Goal: Transaction & Acquisition: Purchase product/service

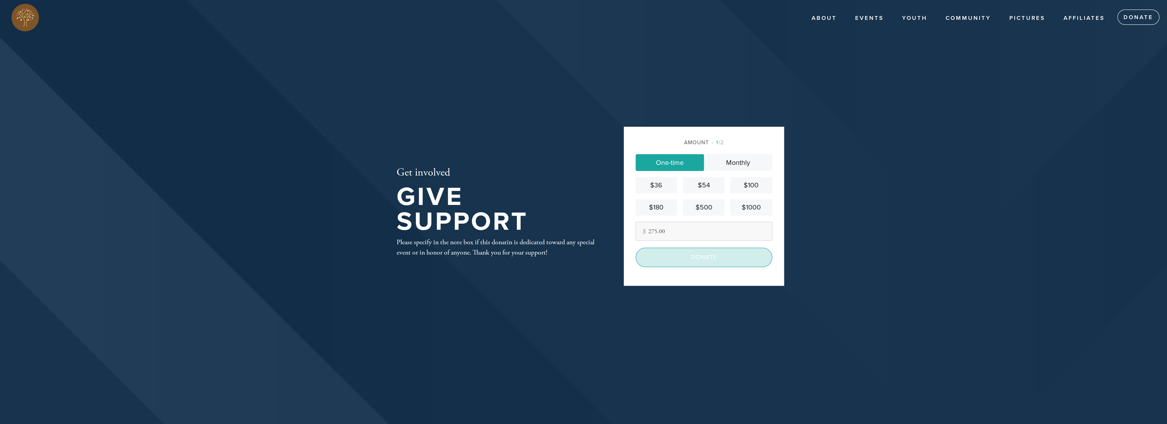
type input "275.00"
click at [711, 256] on input "Donate" at bounding box center [704, 257] width 137 height 19
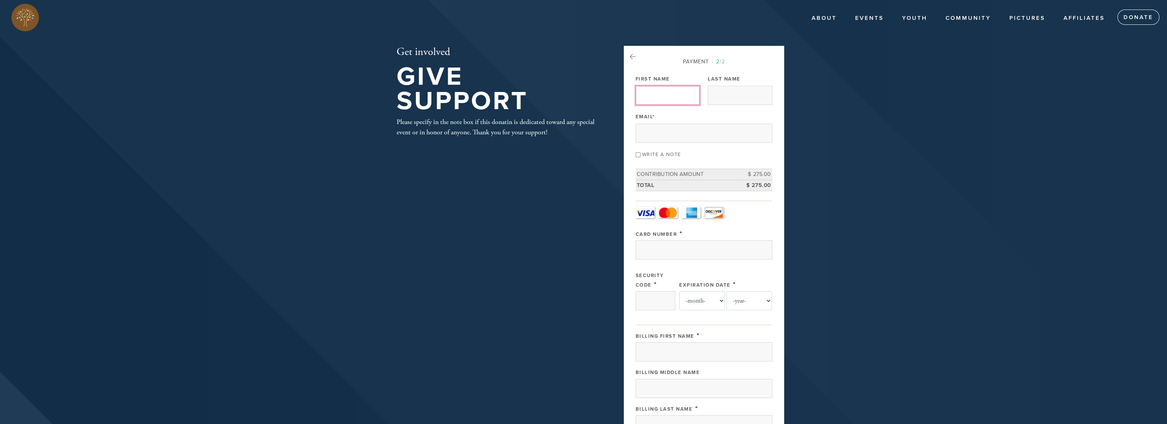
click at [673, 96] on input "First Name" at bounding box center [668, 95] width 64 height 19
type input "Dr. Tibor and Daniella"
type input "Ritter"
type input "rb@dmtproperties.com"
type input "12715 Cranes Mill"
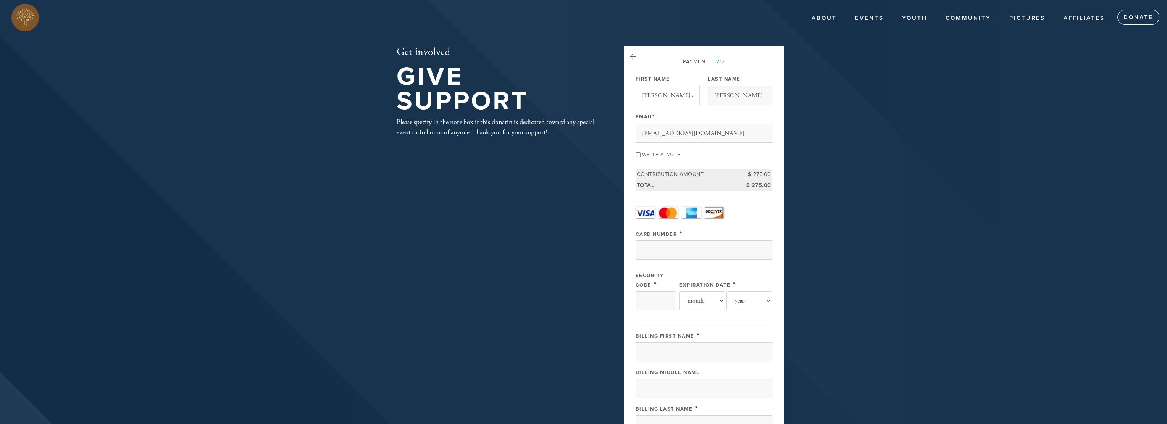
type input "San Antonio"
type input "United States"
type input "78230"
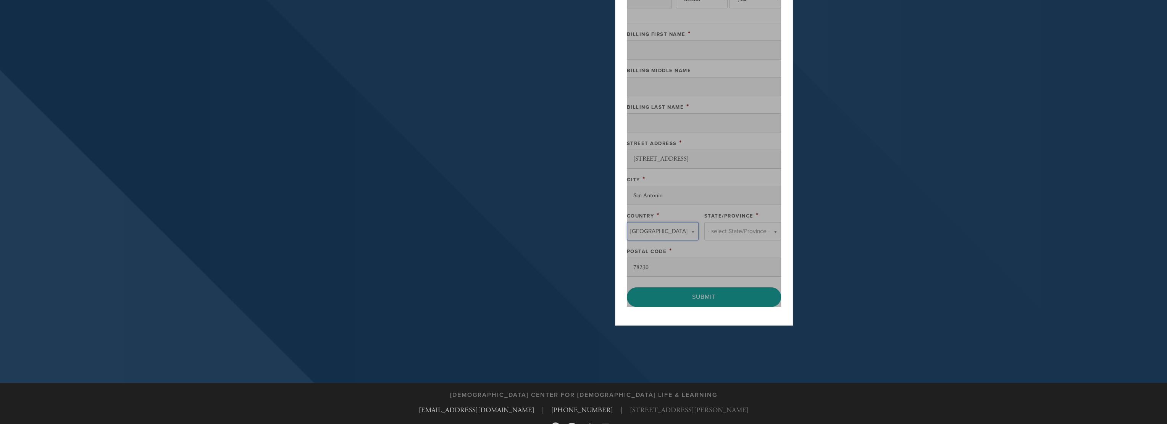
type input "United States"
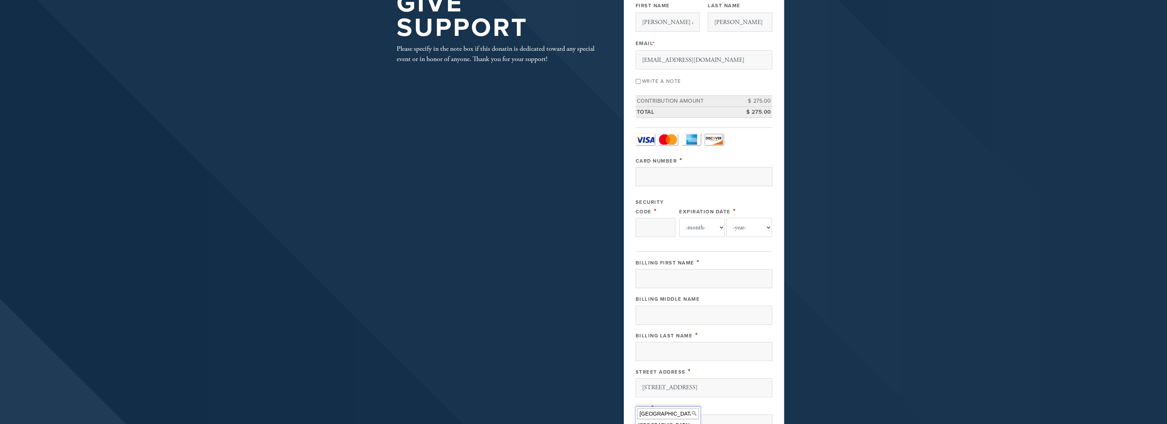
scroll to position [73, 0]
click at [678, 176] on input "Card Number" at bounding box center [704, 177] width 137 height 19
click at [761, 144] on div "Card Type - select - Visa MasterCard Amex Discover Visa MasterCard Amex Discove…" at bounding box center [704, 189] width 137 height 111
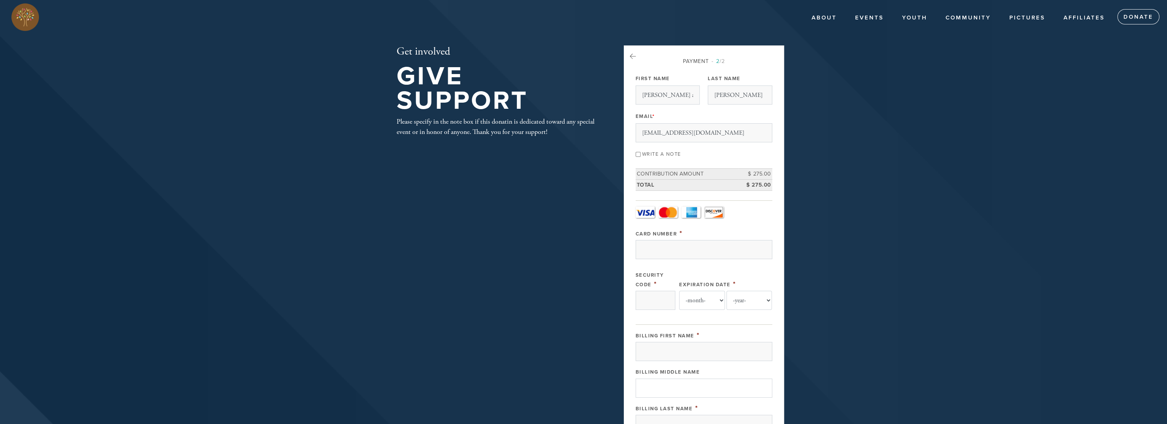
scroll to position [0, 0]
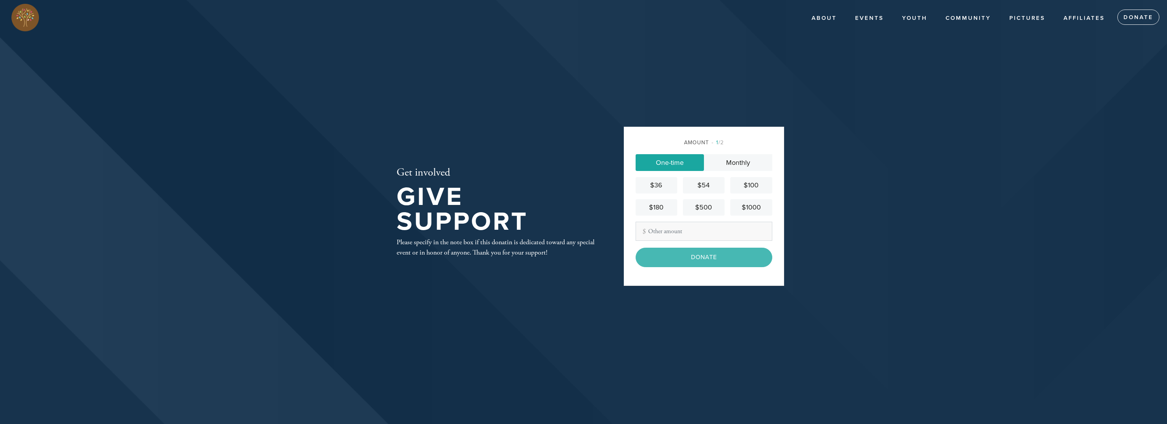
click at [669, 233] on input "Other Amount" at bounding box center [704, 231] width 137 height 19
type input "275.00"
click at [679, 259] on input "Donate" at bounding box center [704, 257] width 137 height 19
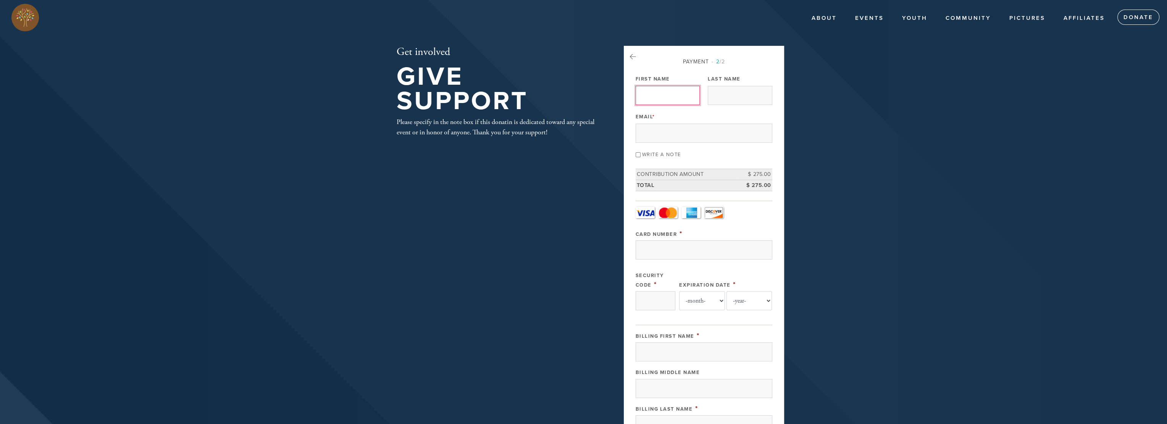
click at [665, 99] on input "First Name" at bounding box center [668, 95] width 64 height 19
type input "[PERSON_NAME] and [PERSON_NAME]"
type input "[PERSON_NAME]"
type input "[EMAIL_ADDRESS][DOMAIN_NAME]"
type input "[STREET_ADDRESS]"
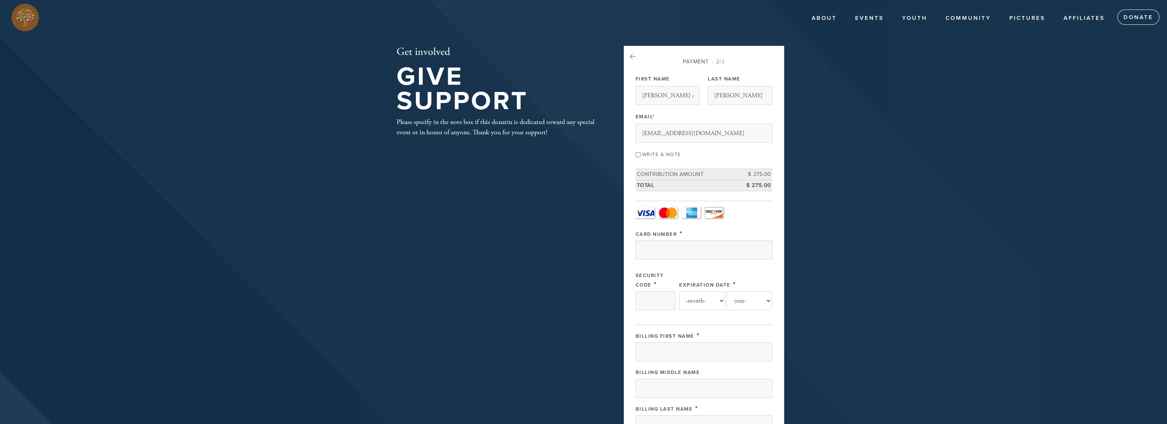
type input "San Antonio"
type input "United States"
type input "78230"
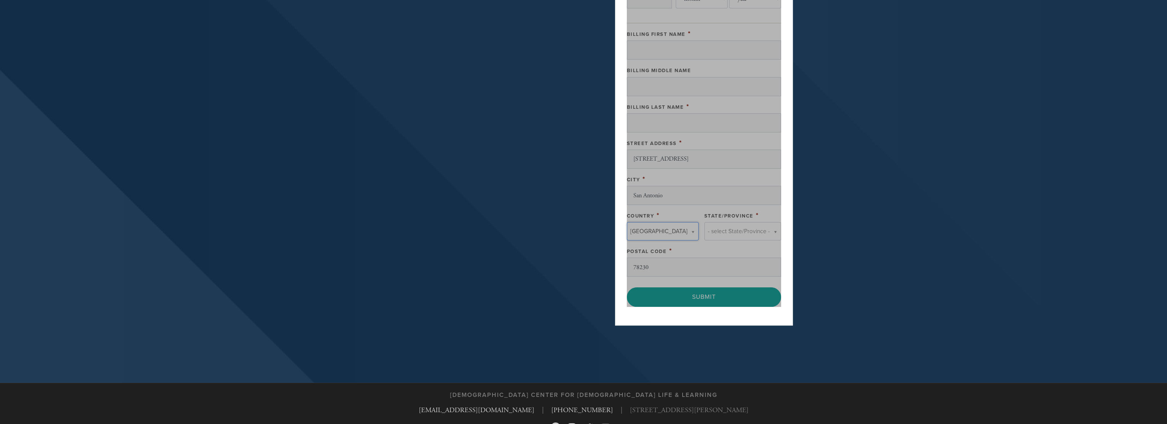
type input "United States"
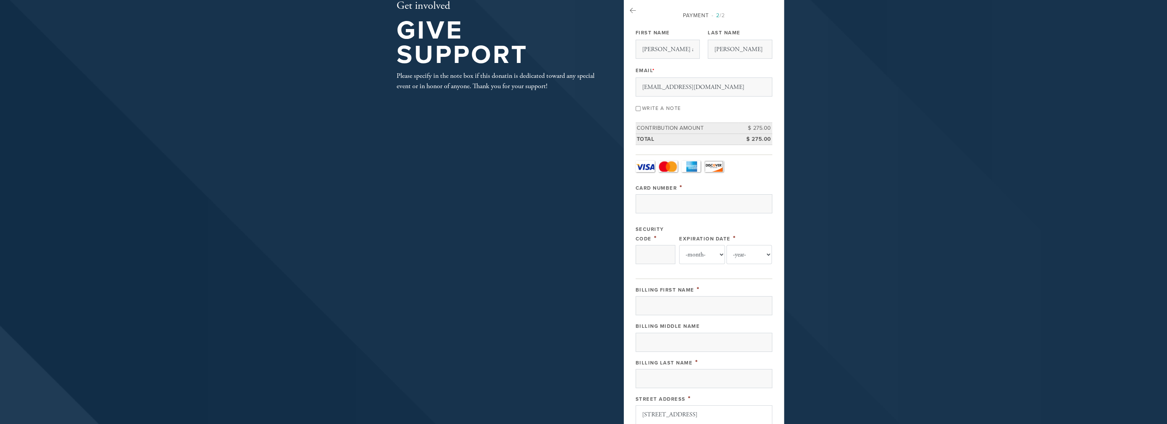
scroll to position [35, 0]
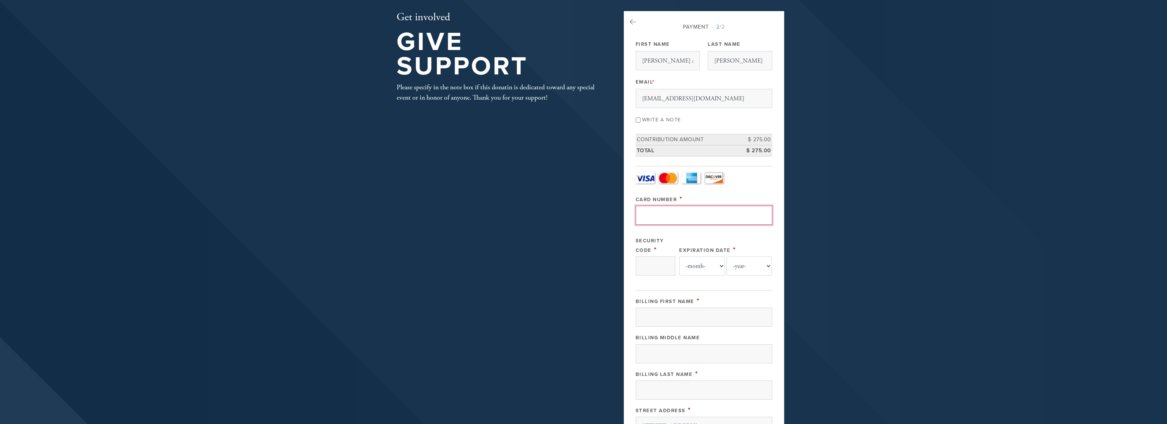
click at [681, 210] on input "Card Number" at bounding box center [704, 215] width 137 height 19
type input "5189410127570458"
click at [660, 267] on input "Security Code" at bounding box center [656, 266] width 40 height 19
type input "354"
click at [690, 260] on select "-month- Jan Feb Mar Apr May Jun Jul Aug Sep Oct Nov Dec" at bounding box center [702, 266] width 46 height 19
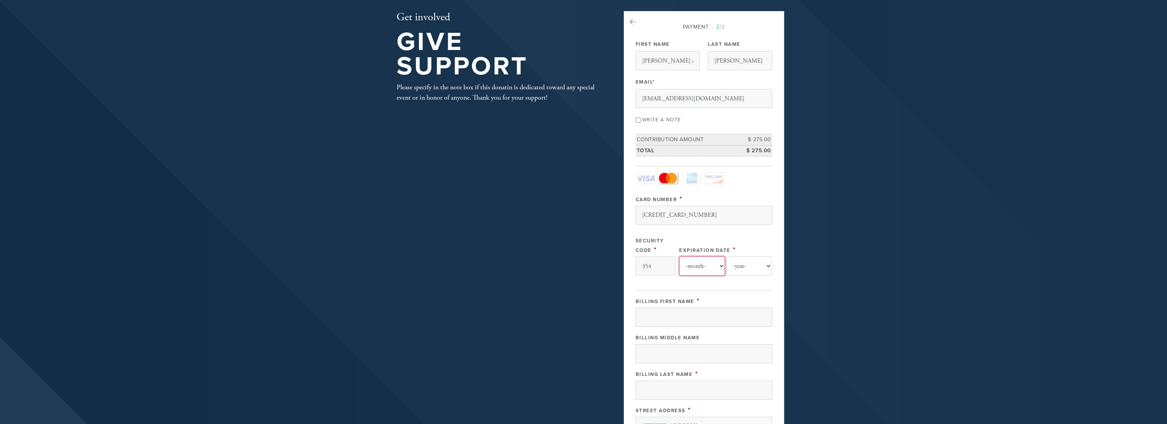
select select "11"
click at [679, 257] on select "-month- Jan Feb Mar Apr May Jun Jul Aug Sep Oct Nov Dec" at bounding box center [702, 266] width 46 height 19
click at [758, 264] on select "-year- 2025 2026 2027 2028 2029 2030 2031 2032 2033 2034 2035" at bounding box center [750, 266] width 46 height 19
select select "2027"
click at [727, 257] on select "-year- 2025 2026 2027 2028 2029 2030 2031 2032 2033 2034 2035" at bounding box center [750, 266] width 46 height 19
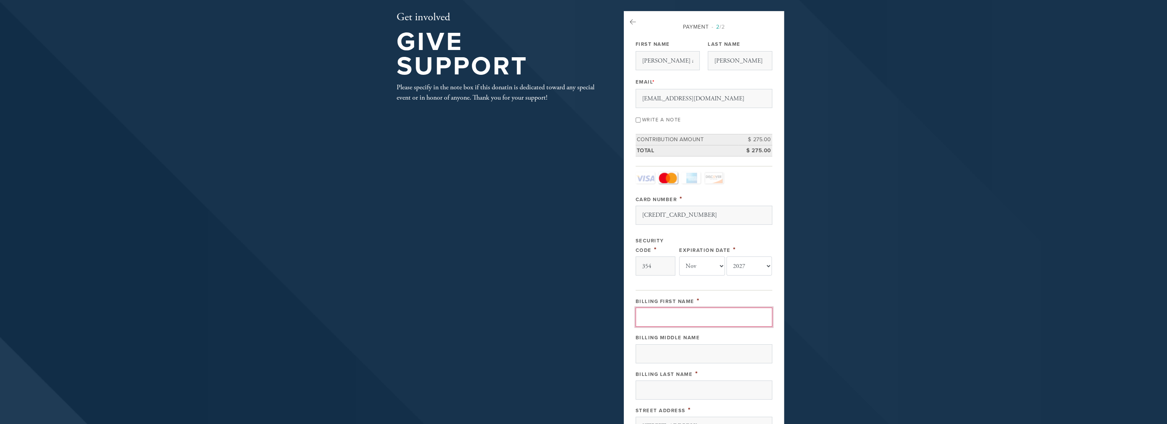
click at [690, 315] on input "Billing First Name" at bounding box center [704, 317] width 137 height 19
type input "Daniella"
type input "Ritter"
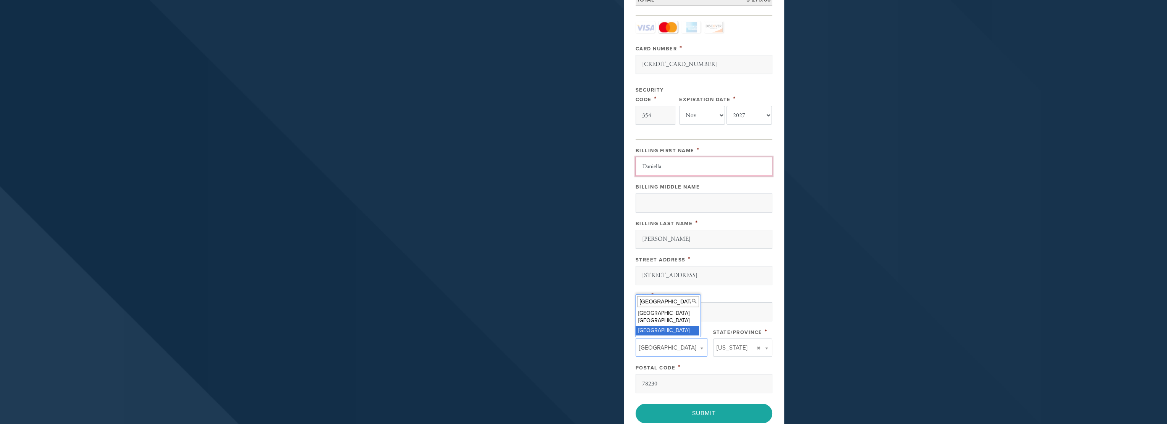
scroll to position [188, 0]
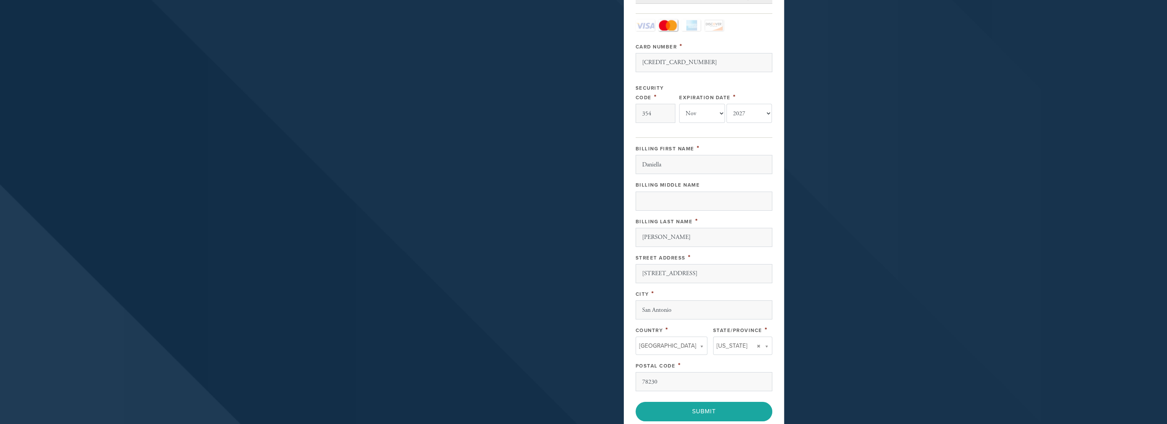
click at [699, 325] on div "Country *" at bounding box center [672, 330] width 72 height 10
click at [710, 407] on input "Submit" at bounding box center [704, 411] width 137 height 19
